Goal: Answer question/provide support: Share knowledge or assist other users

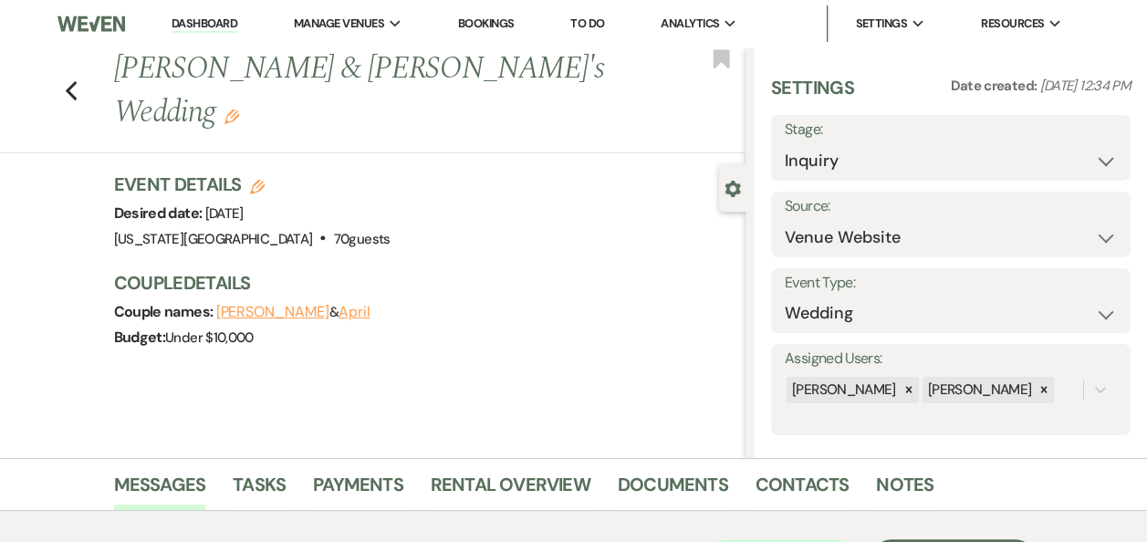
click at [213, 26] on link "Dashboard" at bounding box center [205, 24] width 66 height 17
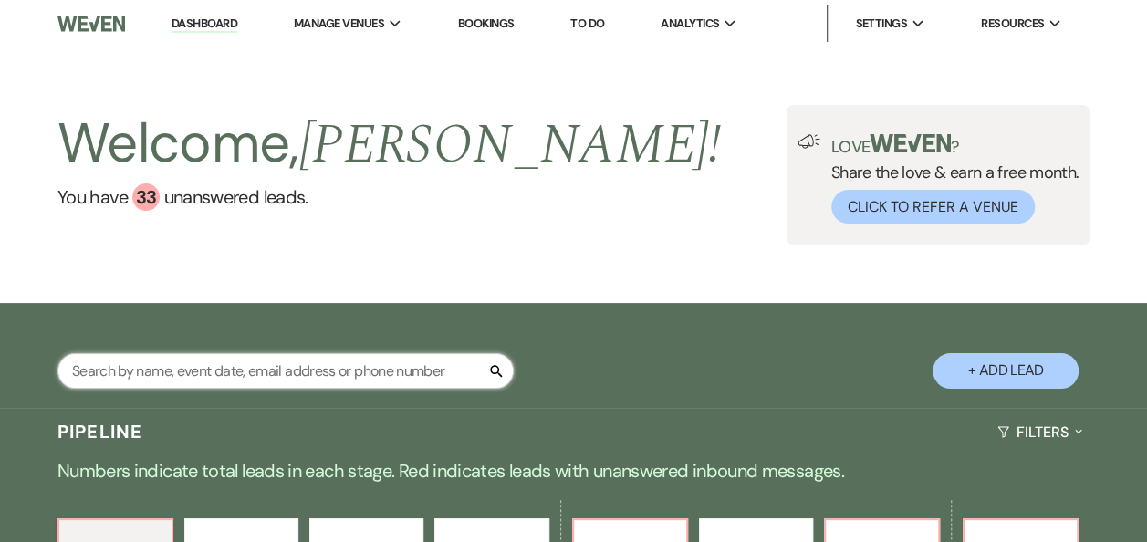
click at [321, 367] on input "text" at bounding box center [285, 371] width 456 height 36
type input "[PERSON_NAME]"
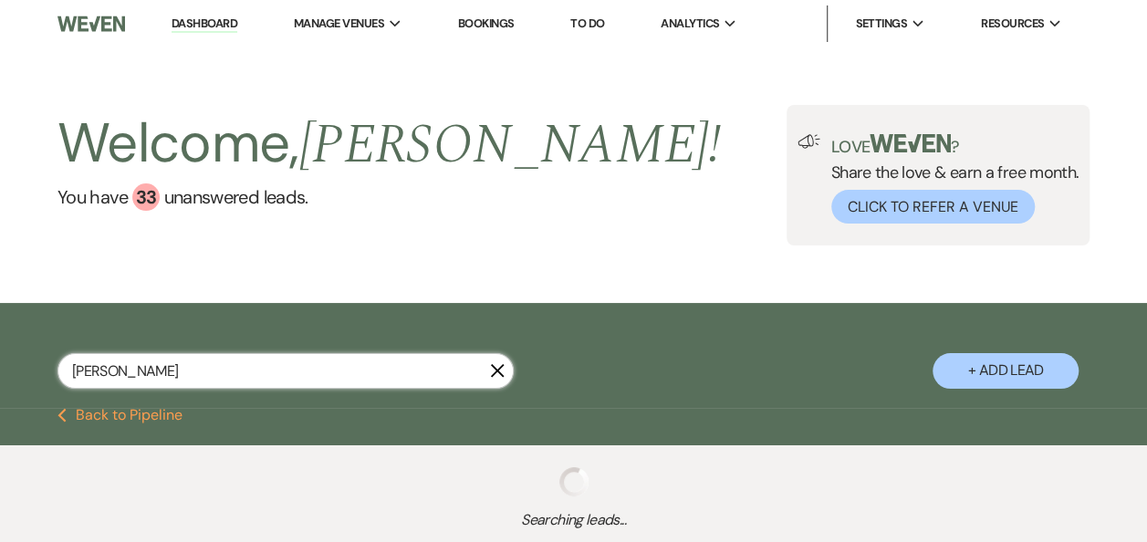
select select "8"
select select "11"
select select "5"
select select "8"
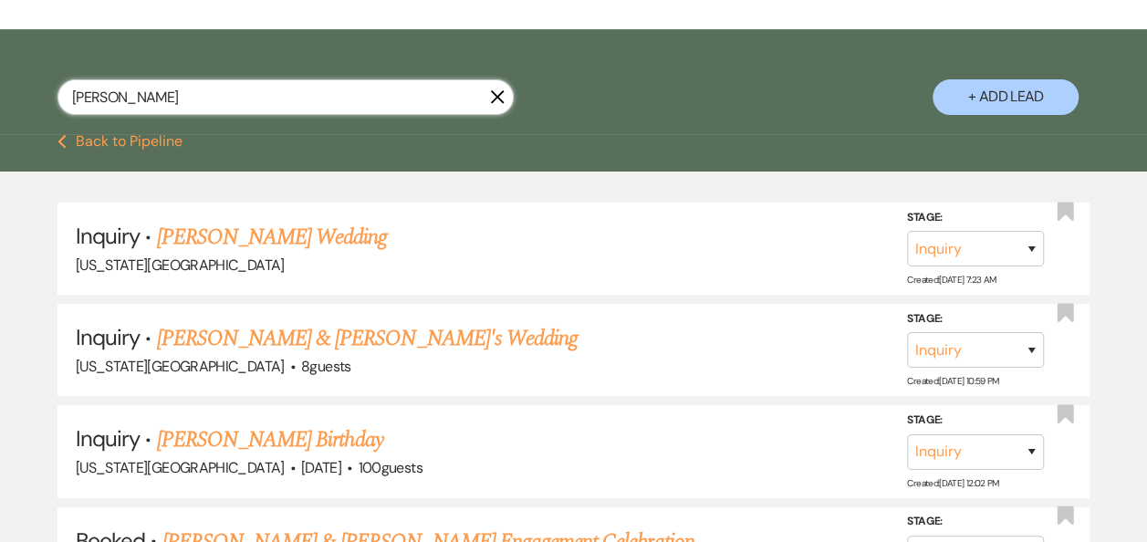
scroll to position [308, 0]
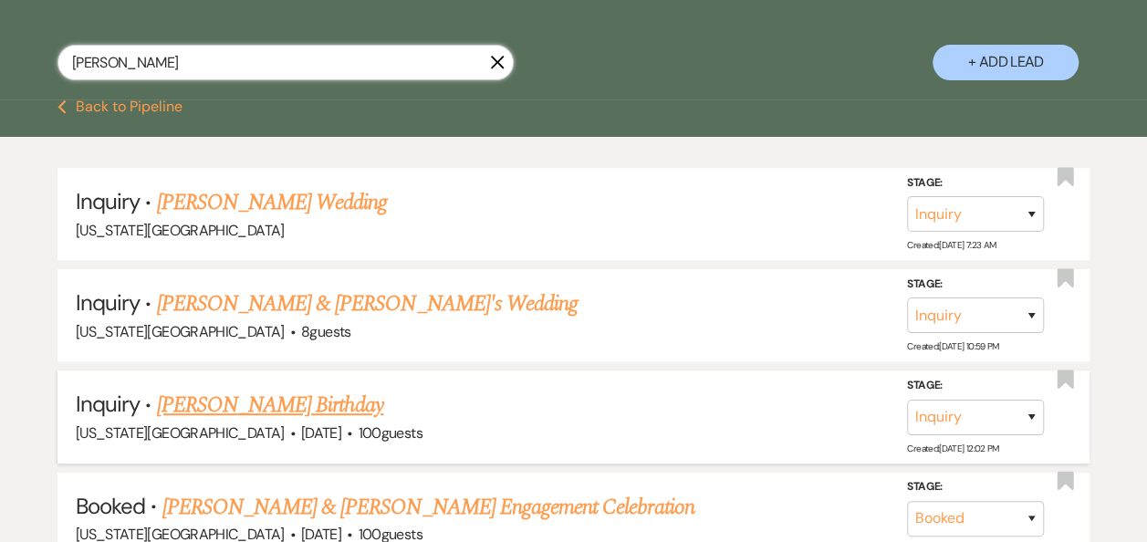
type input "[PERSON_NAME]"
click at [268, 400] on link "[PERSON_NAME] Birthday" at bounding box center [270, 405] width 227 height 33
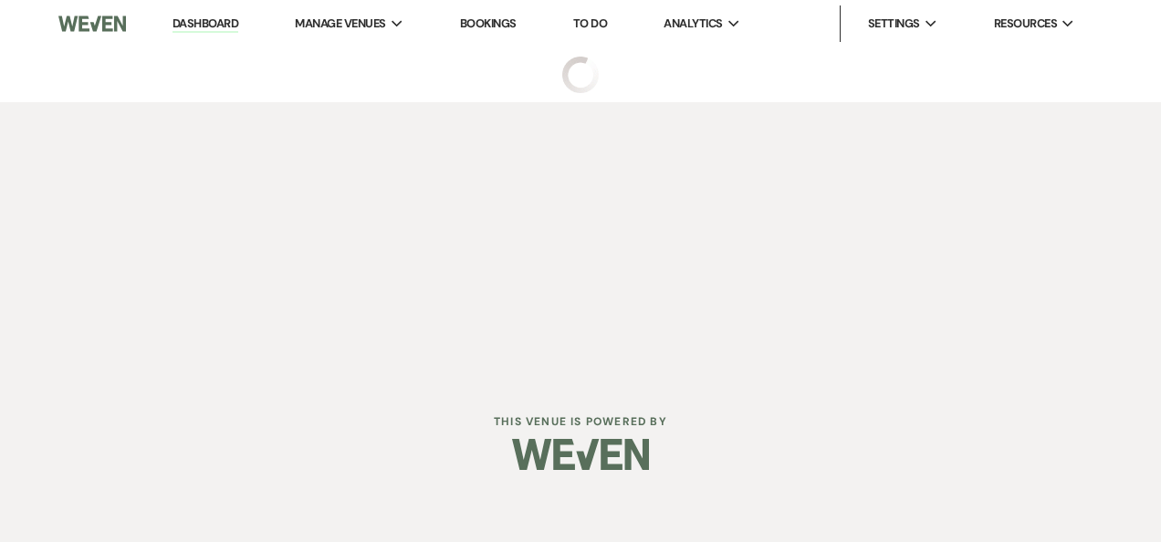
select select "12"
select select "13"
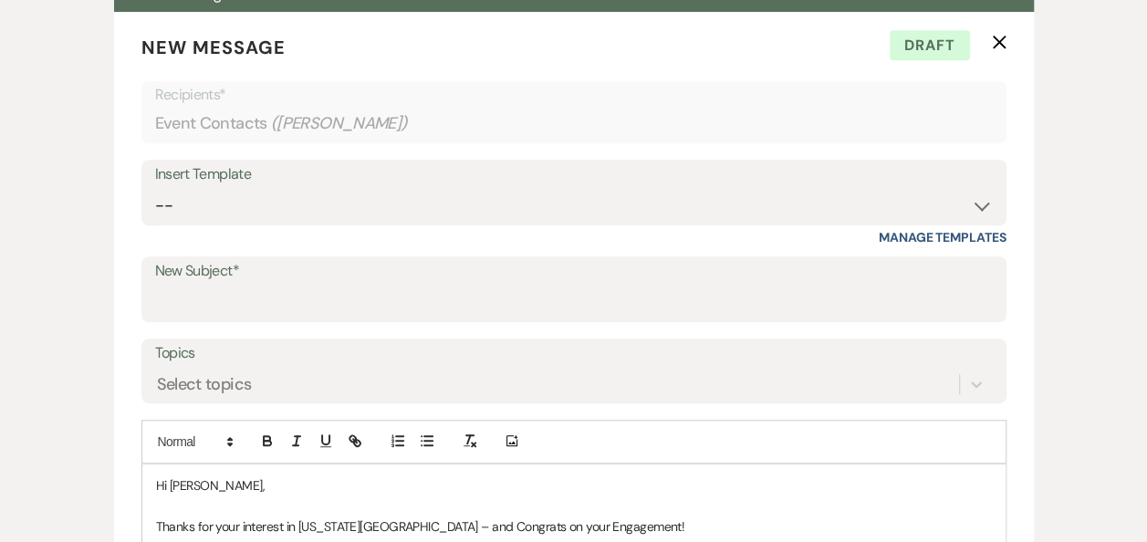
scroll to position [648, 0]
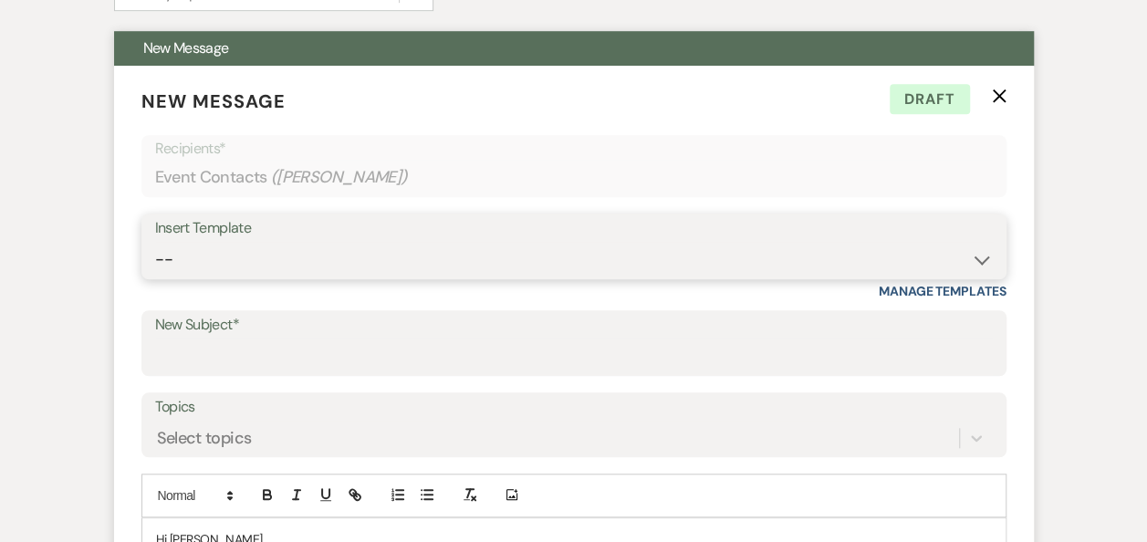
click at [976, 263] on select "-- Weven Planning Portal Introduction (Booked Events) Follow Up Booking Procedu…" at bounding box center [574, 260] width 838 height 36
select select "860"
click at [155, 242] on select "-- Weven Planning Portal Introduction (Booked Events) Follow Up Booking Procedu…" at bounding box center [574, 260] width 838 height 36
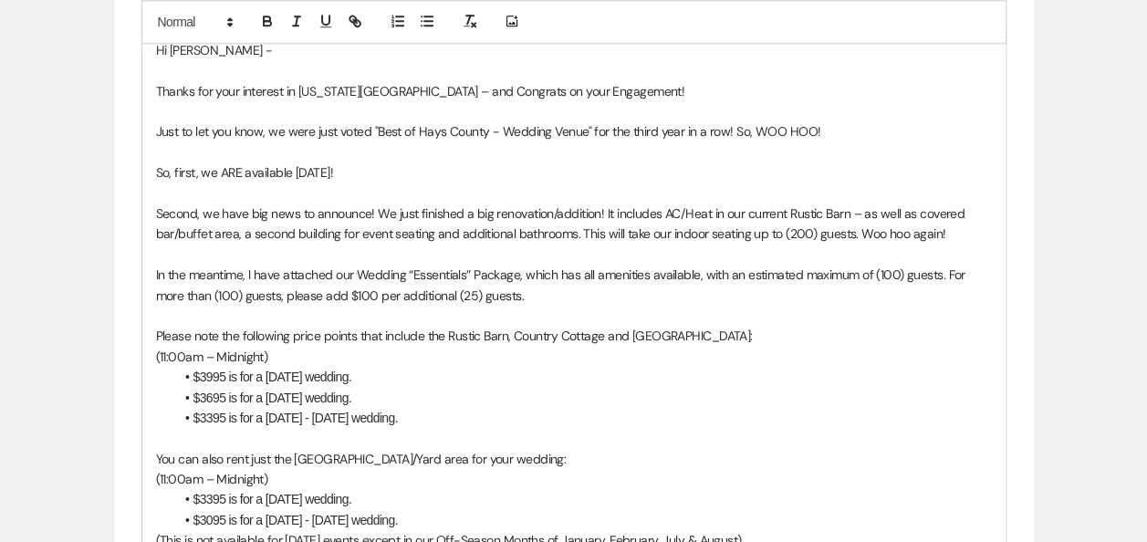
scroll to position [1133, 0]
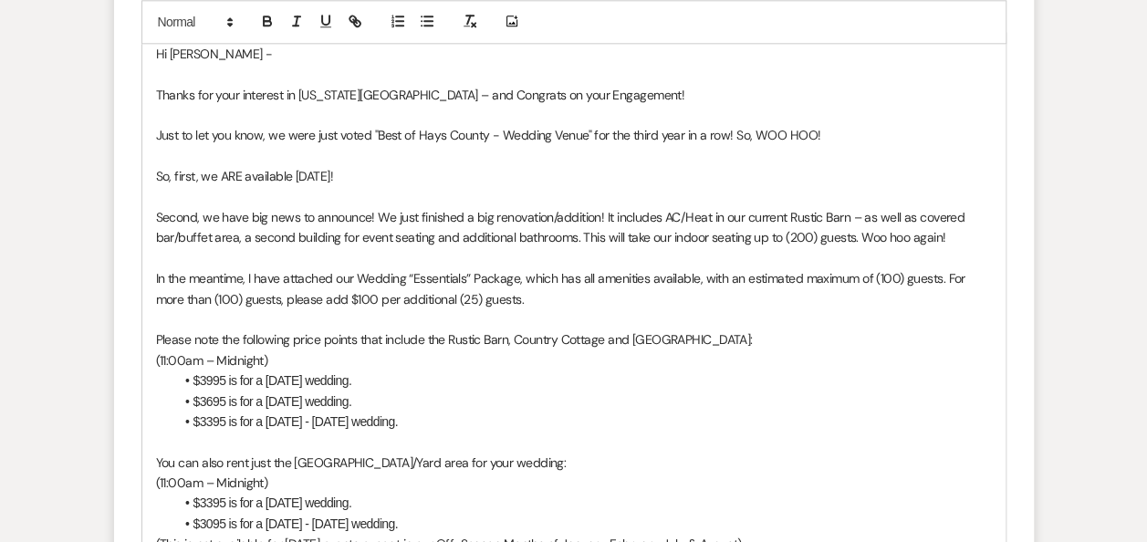
click at [186, 58] on p "Hi [PERSON_NAME] -" at bounding box center [574, 54] width 836 height 20
drag, startPoint x: 346, startPoint y: 170, endPoint x: 292, endPoint y: 173, distance: 54.0
click at [292, 173] on p "So, first, we ARE available [DATE]!" at bounding box center [574, 176] width 836 height 20
click at [519, 274] on p "In the meantime, I have attached our Wedding “Essentials” Package, which has al…" at bounding box center [574, 288] width 836 height 41
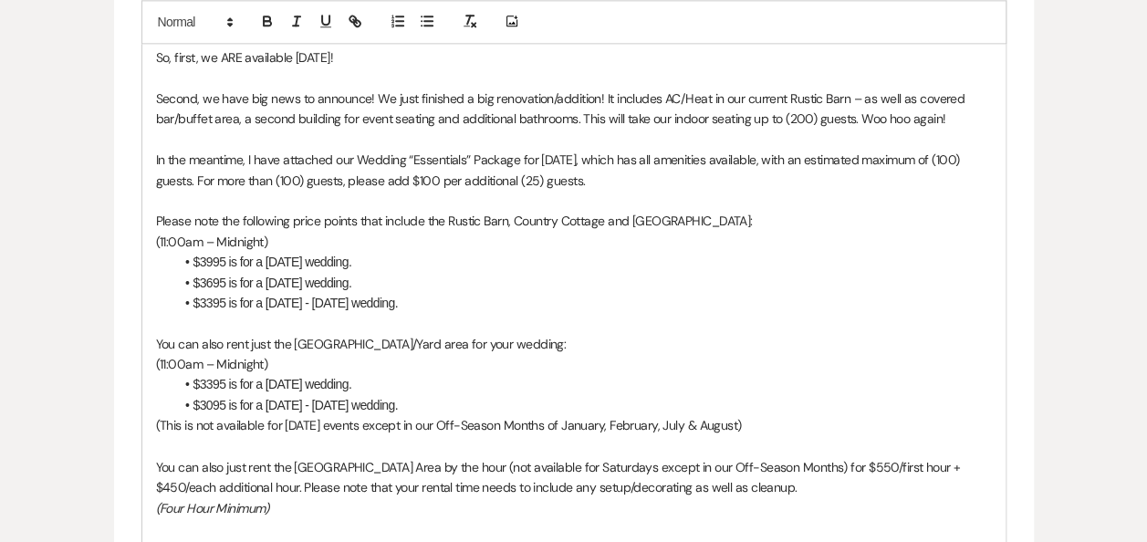
scroll to position [1255, 0]
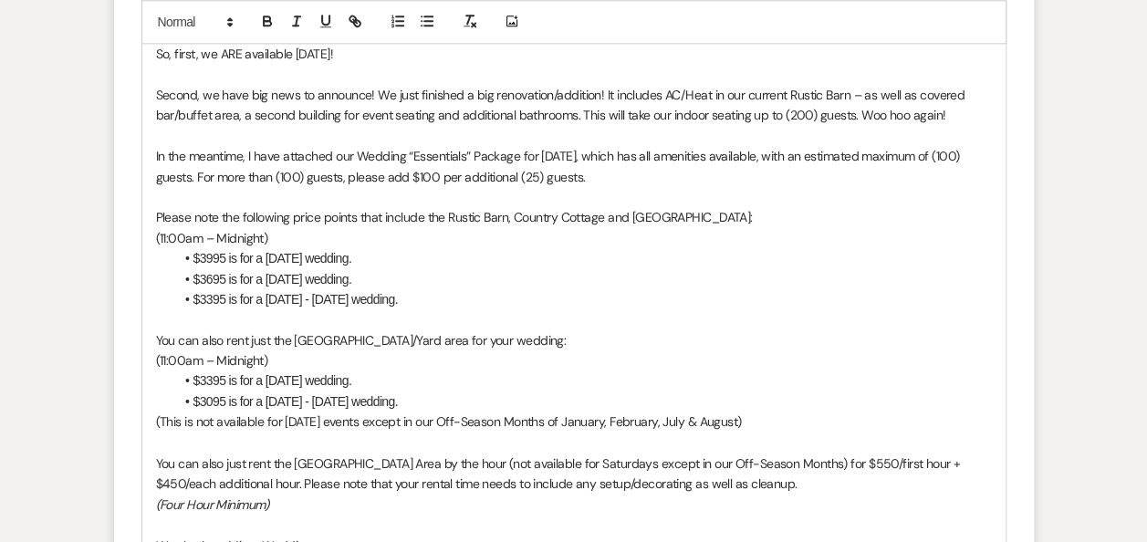
click at [200, 382] on li "$3395 is for a [DATE] wedding." at bounding box center [583, 380] width 818 height 20
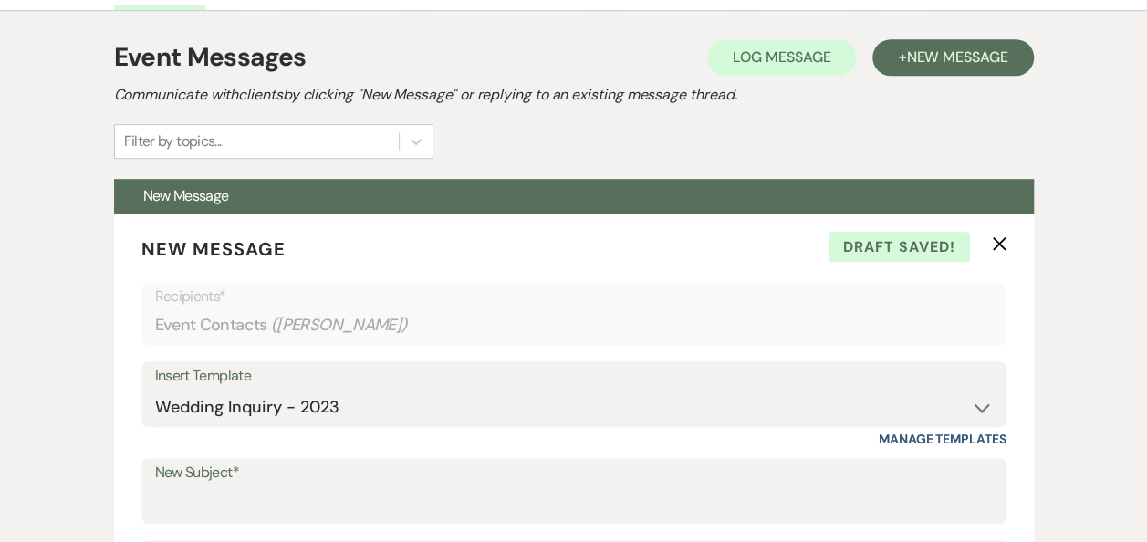
scroll to position [542, 0]
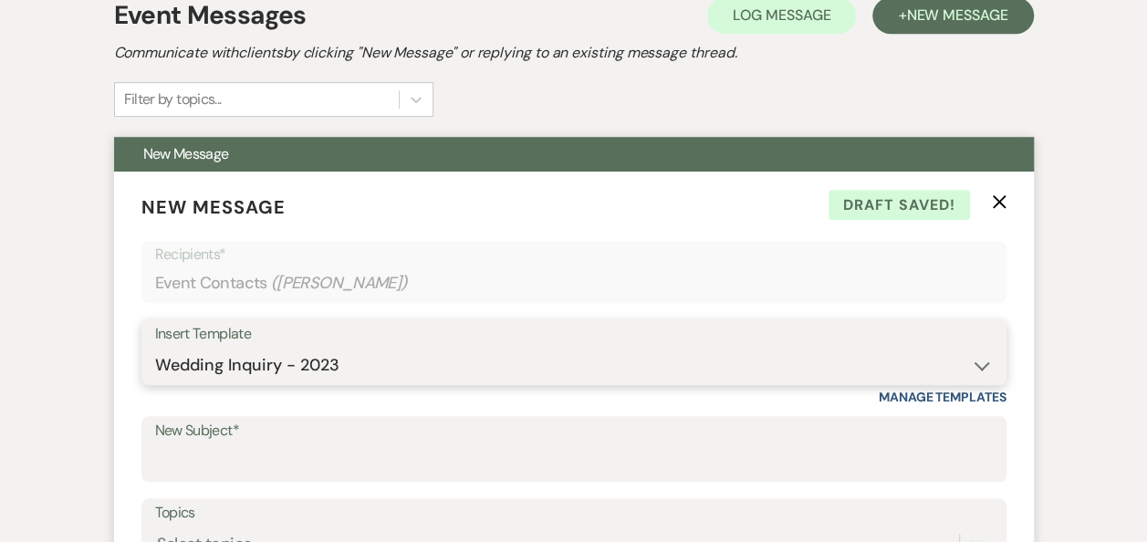
click at [982, 365] on select "-- Weven Planning Portal Introduction (Booked Events) Follow Up Booking Procedu…" at bounding box center [574, 366] width 838 height 36
click at [155, 348] on select "-- Weven Planning Portal Introduction (Booked Events) Follow Up Booking Procedu…" at bounding box center [574, 366] width 838 height 36
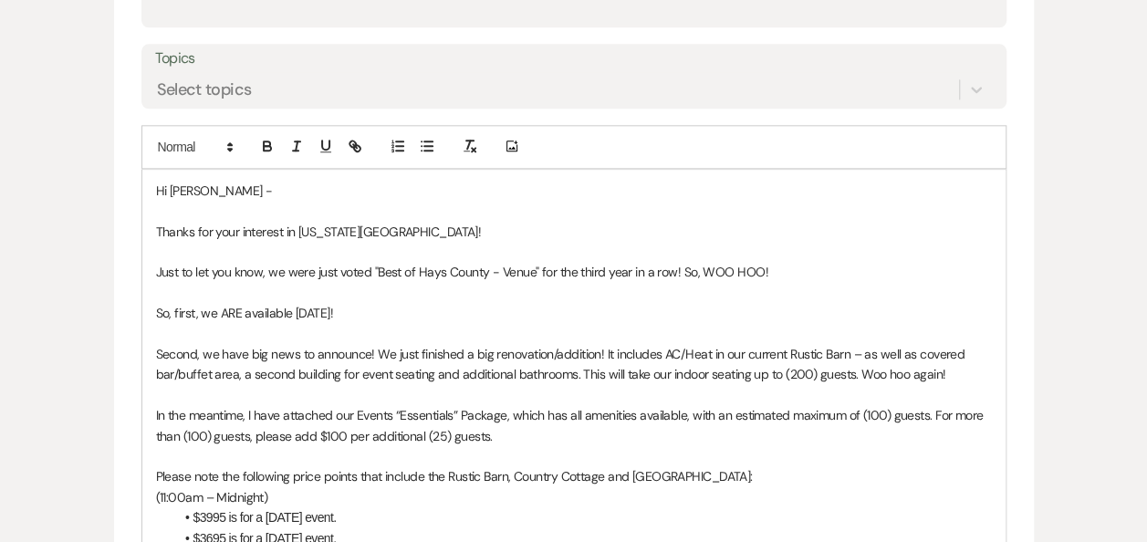
scroll to position [1000, 0]
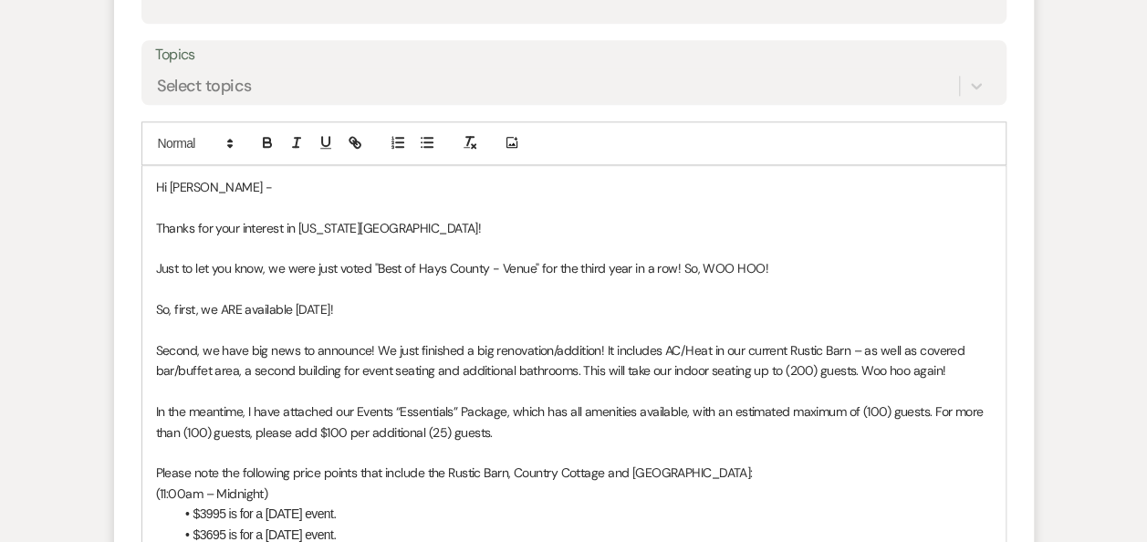
click at [188, 189] on p "Hi [PERSON_NAME] -" at bounding box center [574, 187] width 836 height 20
drag, startPoint x: 347, startPoint y: 306, endPoint x: 292, endPoint y: 306, distance: 54.7
click at [292, 306] on p "So, first, we ARE available [DATE]!" at bounding box center [574, 309] width 836 height 20
click at [314, 310] on p "So, first, we ARE available [DATE]!" at bounding box center [574, 309] width 836 height 20
drag, startPoint x: 505, startPoint y: 409, endPoint x: 584, endPoint y: 383, distance: 82.5
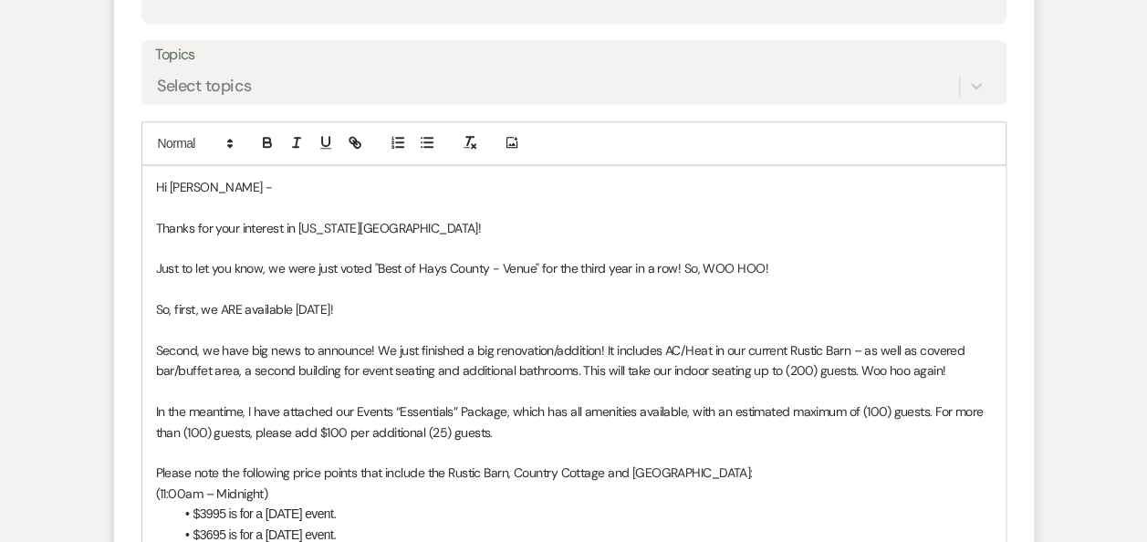
click at [514, 409] on p "In the meantime, I have attached our Events “Essentials” Package, which has all…" at bounding box center [574, 421] width 836 height 41
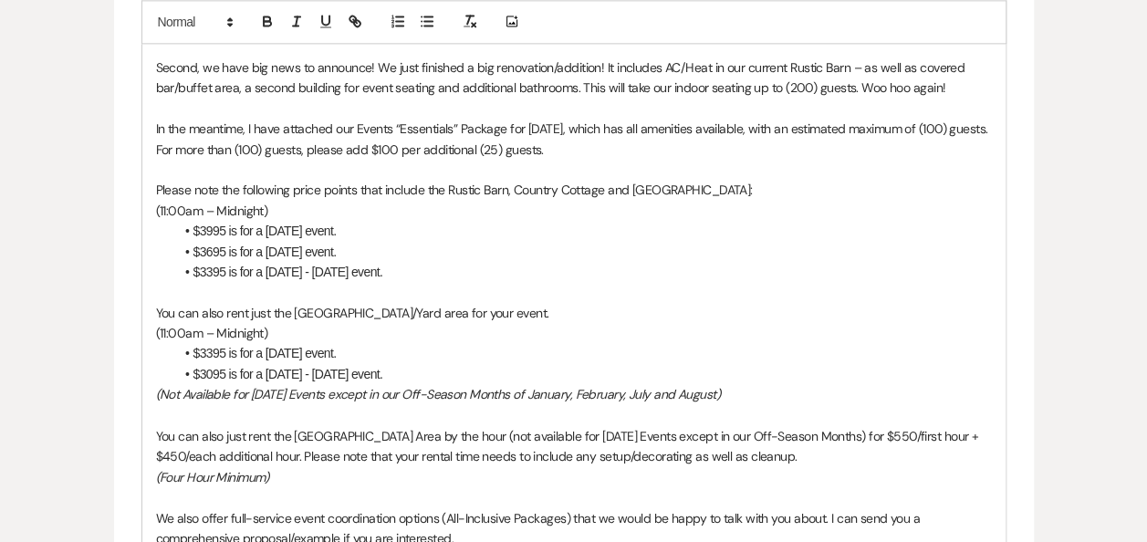
scroll to position [1286, 0]
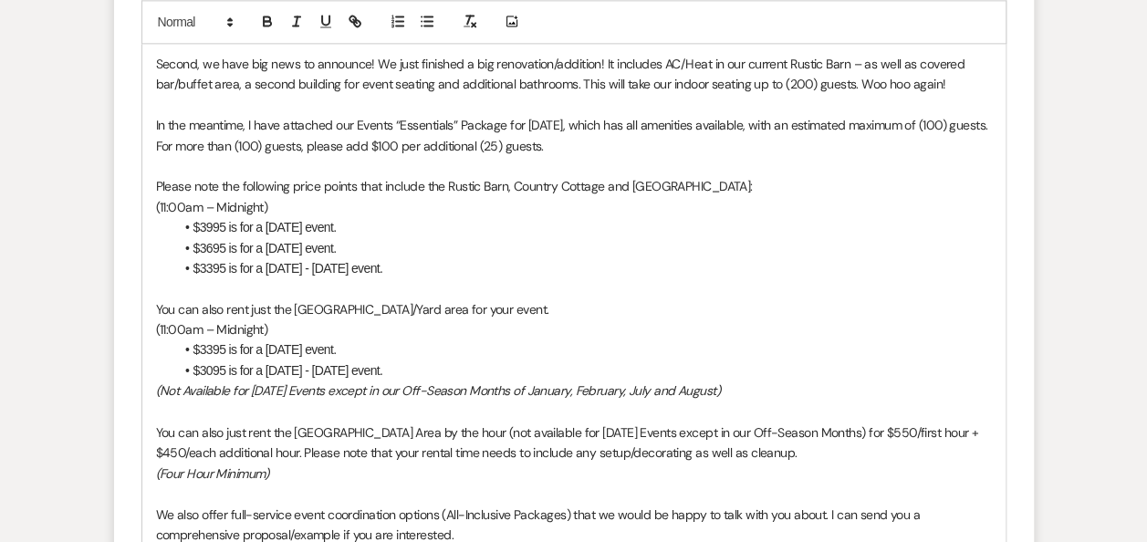
click at [201, 342] on li "$3395 is for a [DATE] event." at bounding box center [583, 349] width 818 height 20
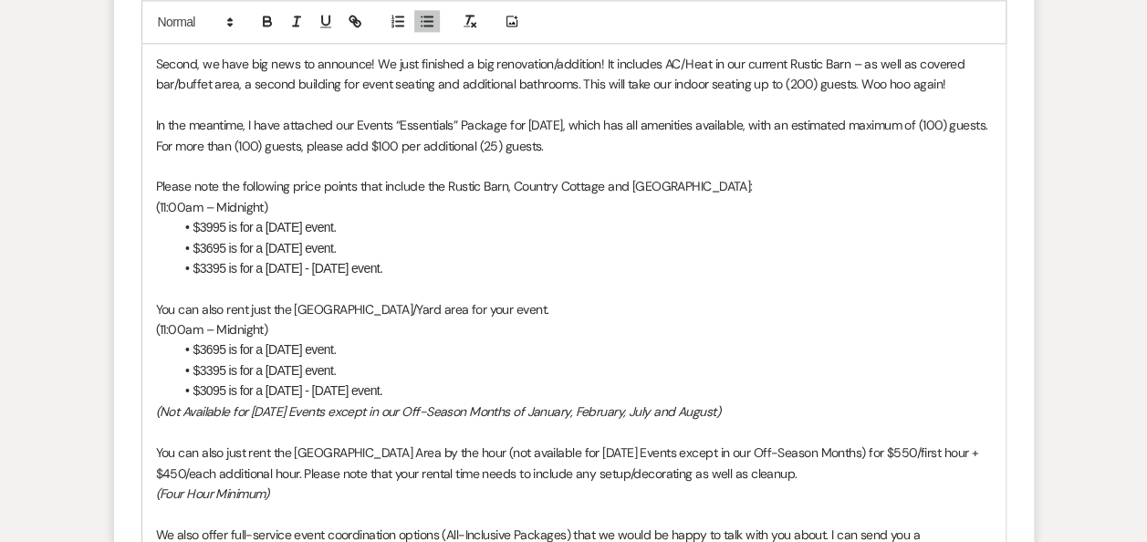
drag, startPoint x: 783, startPoint y: 411, endPoint x: 138, endPoint y: 415, distance: 645.1
click at [138, 415] on form "New Message X Saving draft... Recipients* Event Contacts ( [PERSON_NAME] ) Inse…" at bounding box center [574, 325] width 920 height 1796
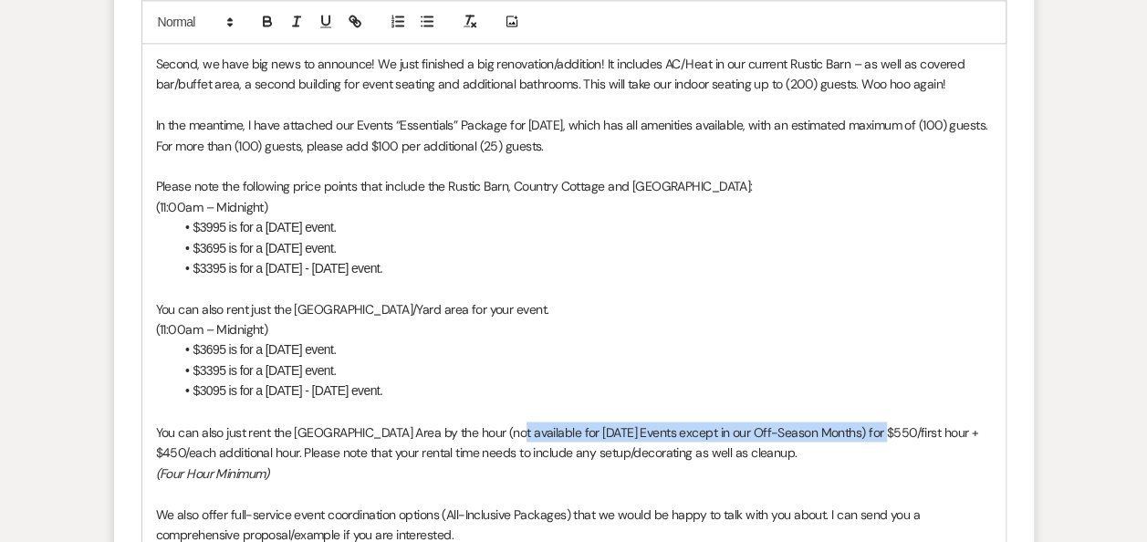
drag, startPoint x: 872, startPoint y: 429, endPoint x: 507, endPoint y: 423, distance: 365.0
click at [507, 423] on p "You can also just rent the [GEOGRAPHIC_DATA] Area by the hour (not available fo…" at bounding box center [574, 442] width 836 height 41
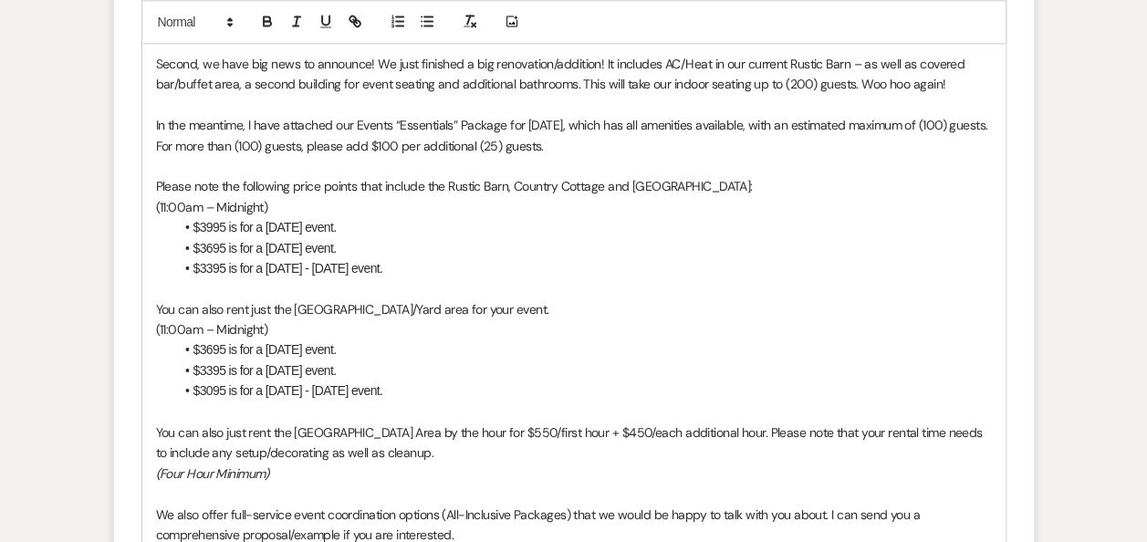
click at [544, 432] on p "You can also just rent the [GEOGRAPHIC_DATA] Area by the hour for $550/first ho…" at bounding box center [574, 442] width 836 height 41
click at [641, 429] on p "You can also just rent the [GEOGRAPHIC_DATA] Area by the hour for $500/first ho…" at bounding box center [574, 442] width 836 height 41
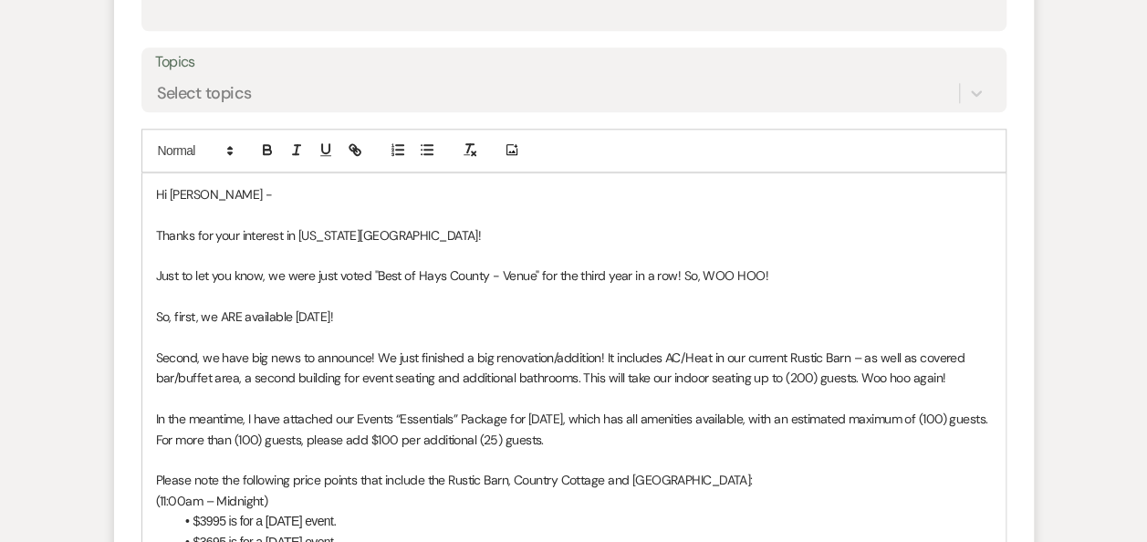
scroll to position [958, 0]
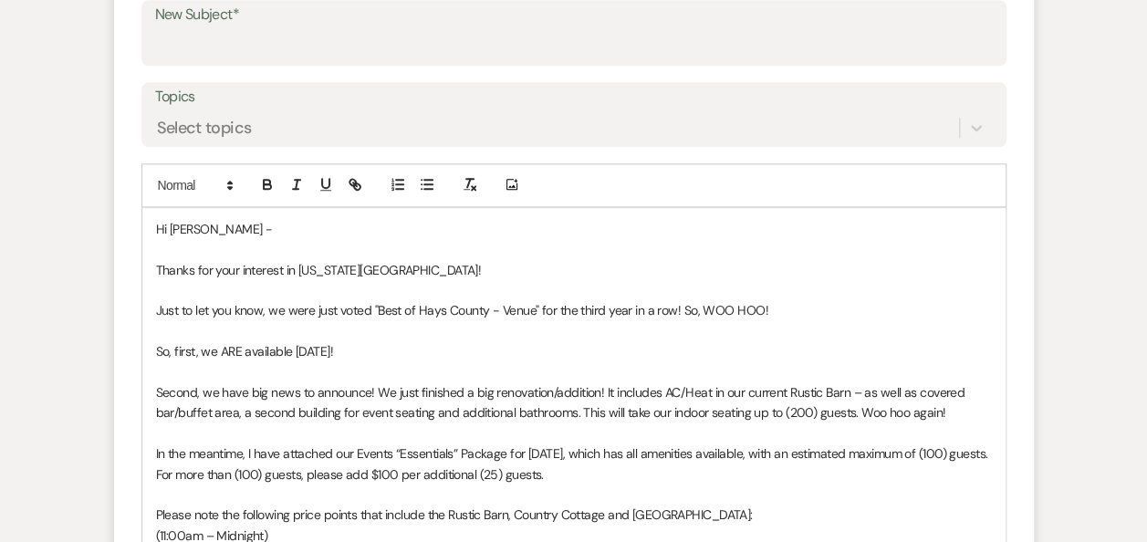
drag, startPoint x: 320, startPoint y: 346, endPoint x: 150, endPoint y: 218, distance: 213.1
copy div "Lo Ipsumdo - Sitame con adip elitsedd ei Tempo Inci Utlab! Etdo ma ali eni admi…"
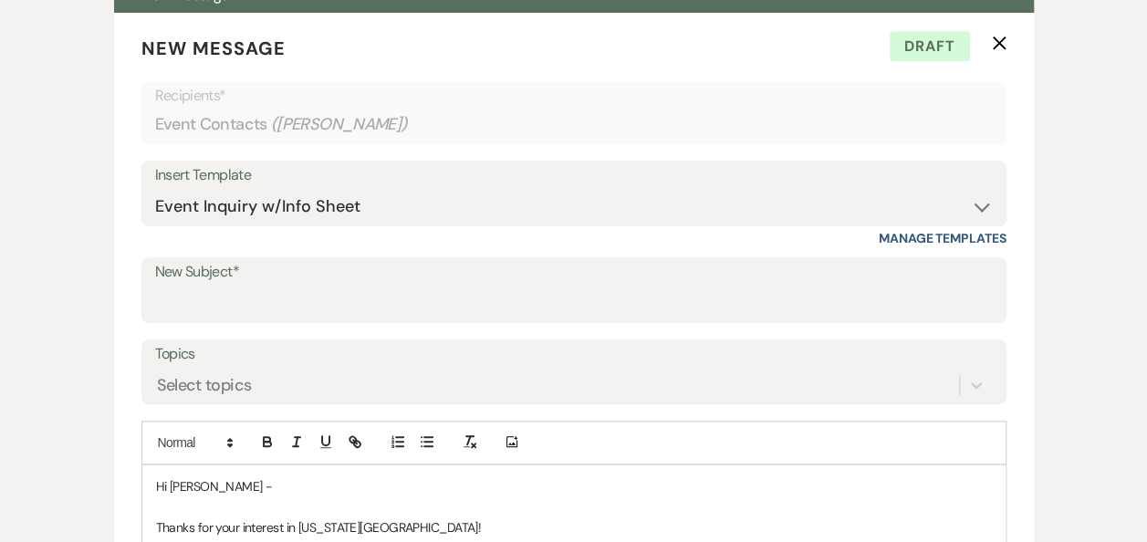
scroll to position [716, 0]
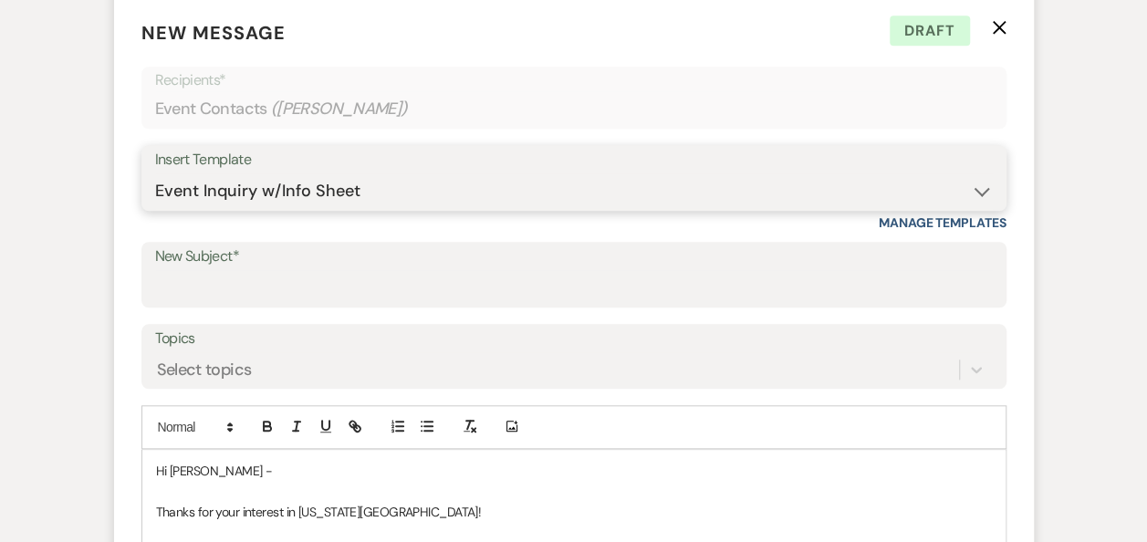
click at [978, 193] on select "-- Weven Planning Portal Introduction (Booked Events) Follow Up Booking Procedu…" at bounding box center [574, 191] width 838 height 36
select select "1559"
click at [155, 173] on select "-- Weven Planning Portal Introduction (Booked Events) Follow Up Booking Procedu…" at bounding box center [574, 191] width 838 height 36
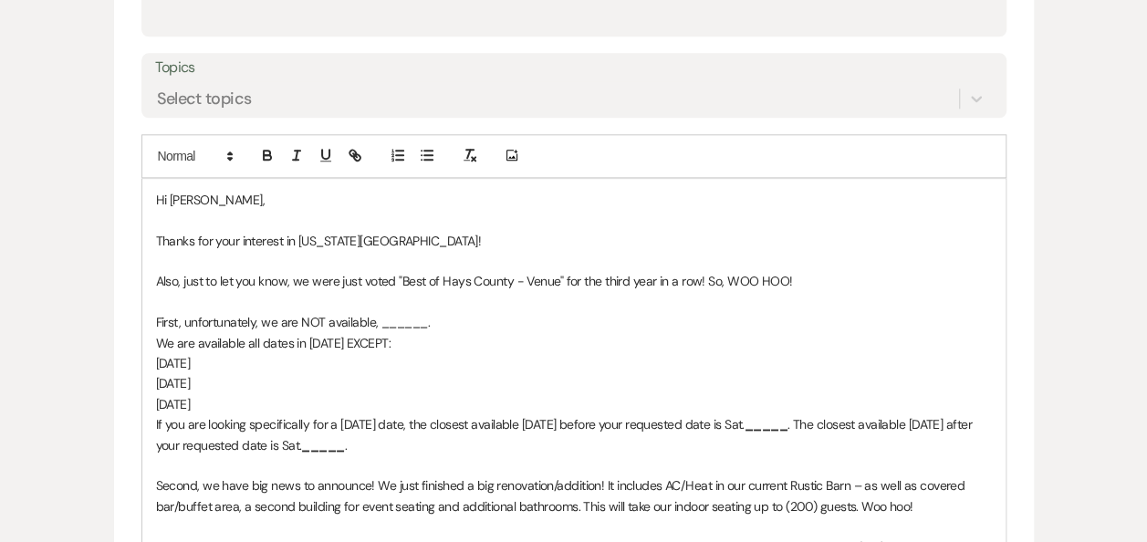
scroll to position [922, 0]
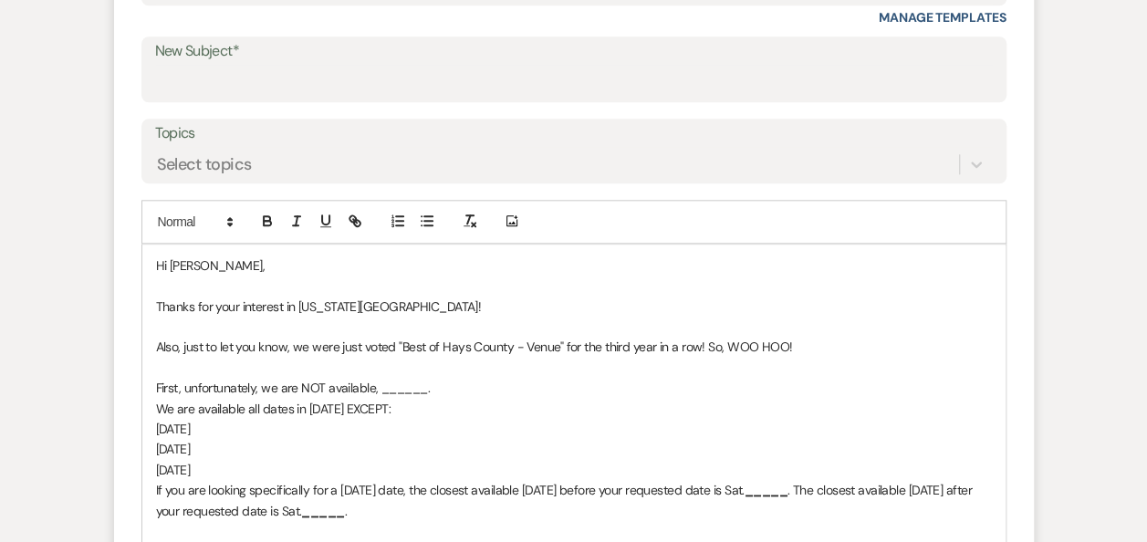
click at [212, 268] on p "Hi [PERSON_NAME]," at bounding box center [574, 265] width 836 height 20
drag, startPoint x: 423, startPoint y: 392, endPoint x: 378, endPoint y: 392, distance: 45.6
click at [378, 392] on p "First, unfortunately, we are NOT available, ______." at bounding box center [574, 388] width 836 height 20
click at [371, 404] on p "We are available all dates in [DATE] EXCEPT:" at bounding box center [574, 409] width 836 height 20
click at [235, 425] on p "[DATE]" at bounding box center [574, 429] width 836 height 20
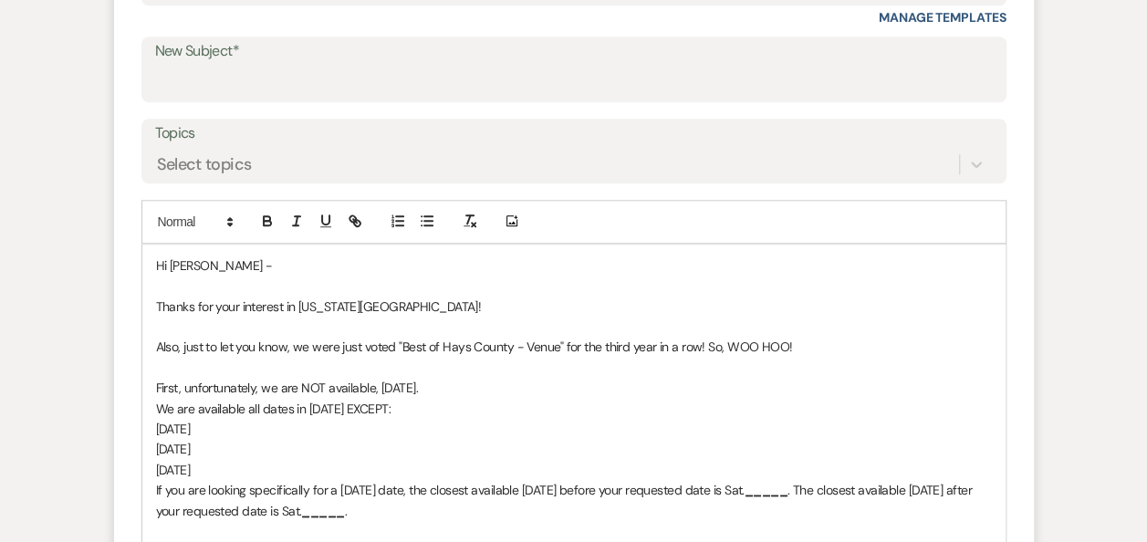
click at [231, 445] on p "[DATE]" at bounding box center [574, 449] width 836 height 20
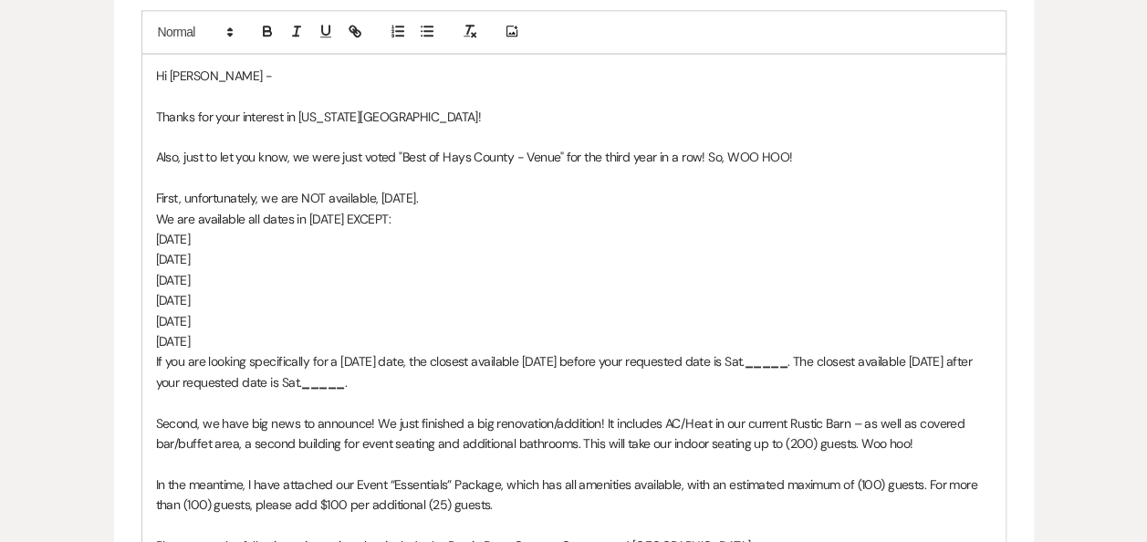
scroll to position [1115, 0]
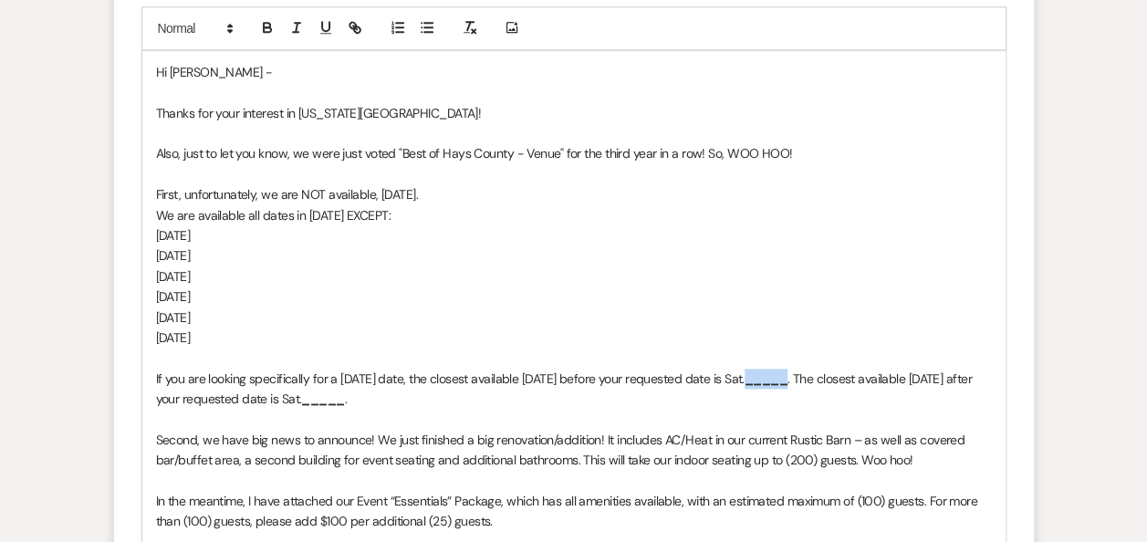
drag, startPoint x: 811, startPoint y: 381, endPoint x: 770, endPoint y: 382, distance: 41.1
click at [770, 382] on strong "_____" at bounding box center [766, 378] width 43 height 16
drag, startPoint x: 422, startPoint y: 401, endPoint x: 383, endPoint y: 404, distance: 39.3
click at [344, 404] on strong "_____" at bounding box center [322, 399] width 43 height 16
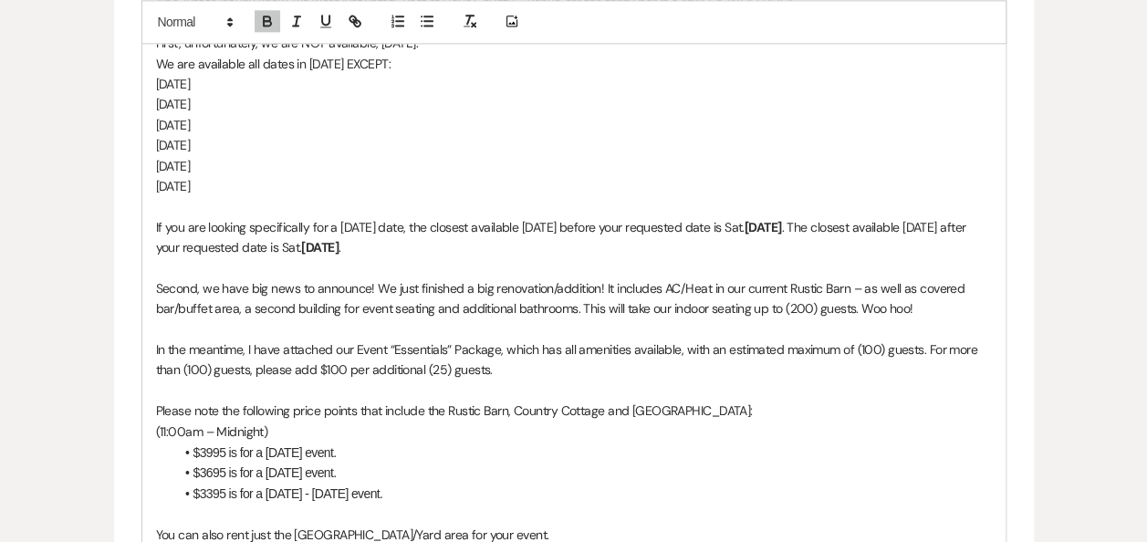
scroll to position [1270, 0]
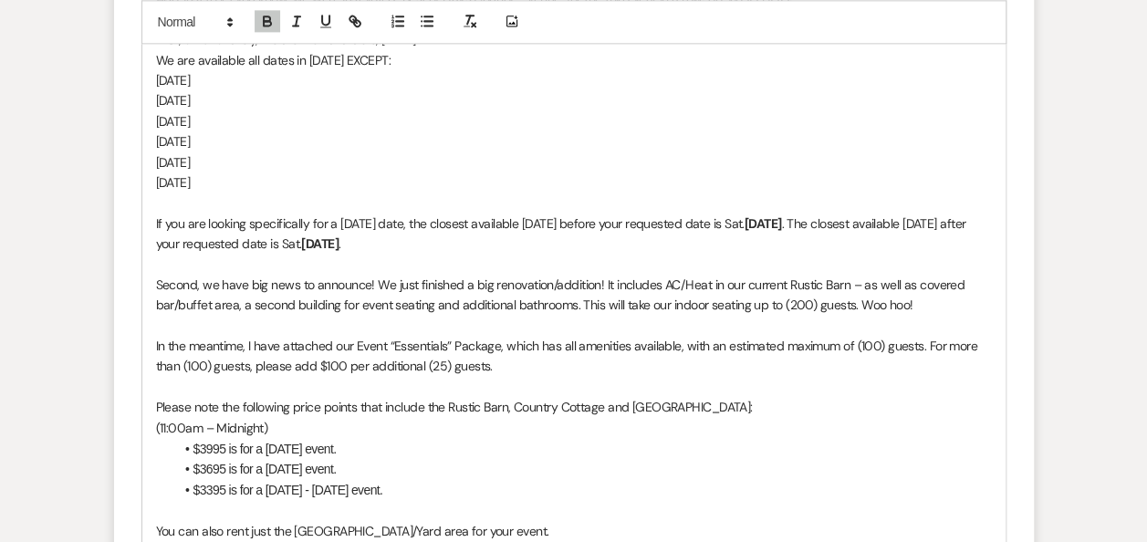
click at [498, 345] on span "In the meantime, I have attached our Event “Essentials” Package, which has all …" at bounding box center [568, 356] width 825 height 36
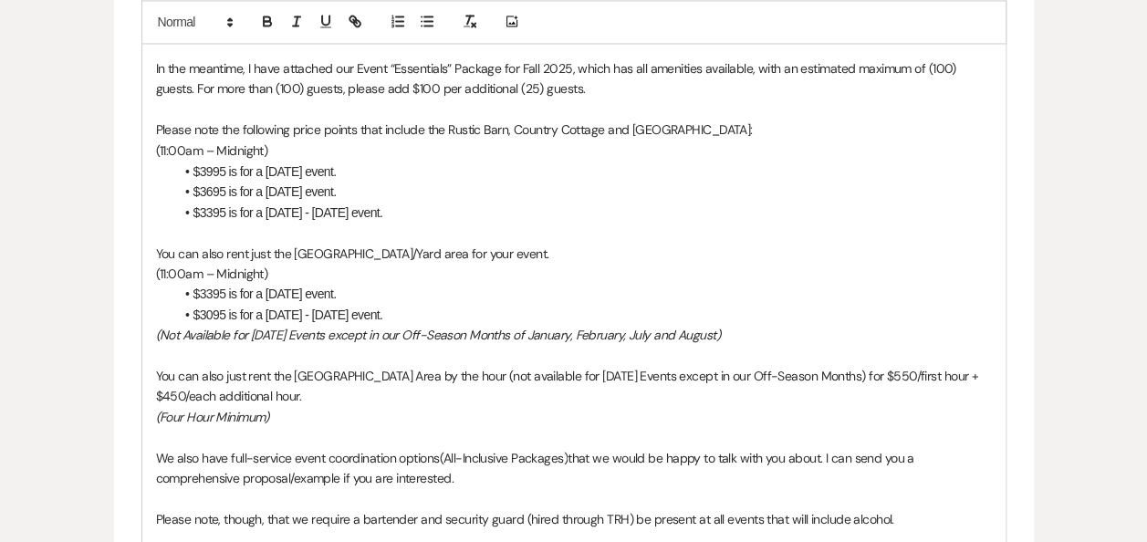
scroll to position [1552, 0]
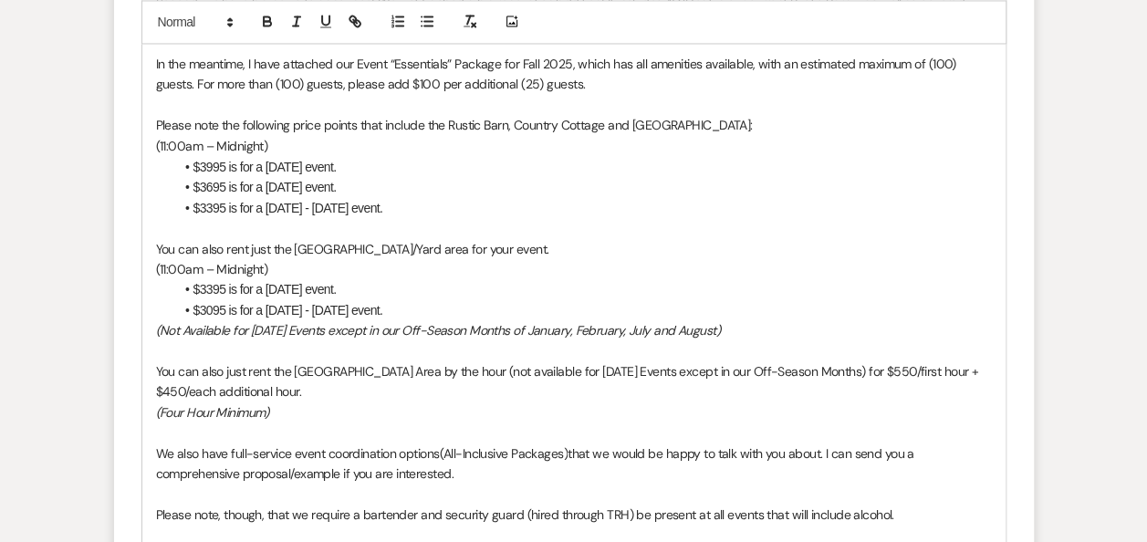
click at [213, 164] on li "$3995 is for a [DATE] event." at bounding box center [583, 166] width 818 height 20
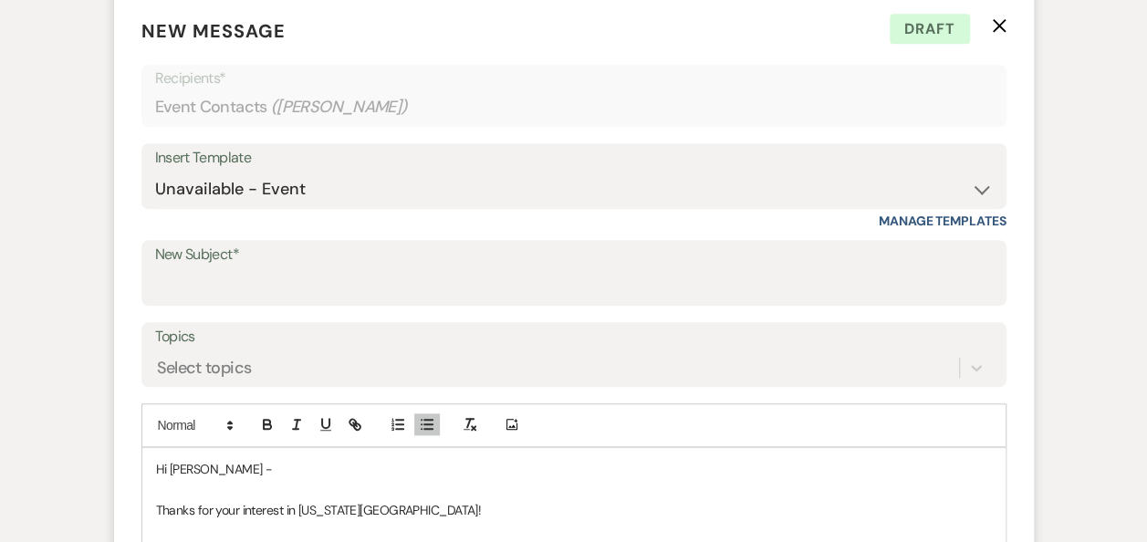
scroll to position [952, 0]
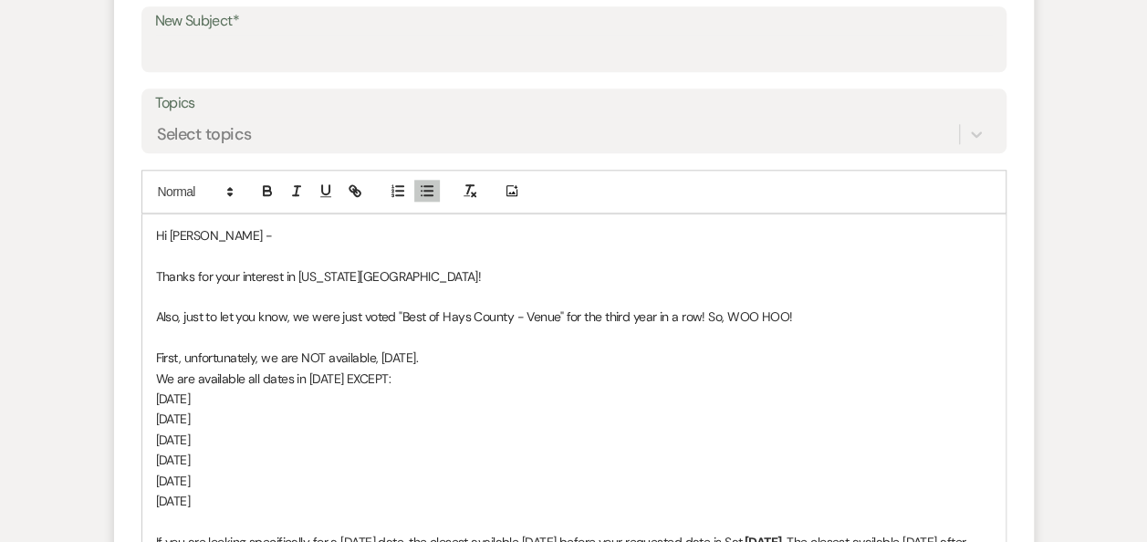
drag, startPoint x: 325, startPoint y: 340, endPoint x: 153, endPoint y: 226, distance: 206.0
copy div "Lo Ipsumd - Sitame con adip elitsedd ei Tempo Inci Utlab! Etdo, magn al eni adm…"
